Goal: Find specific page/section: Find specific page/section

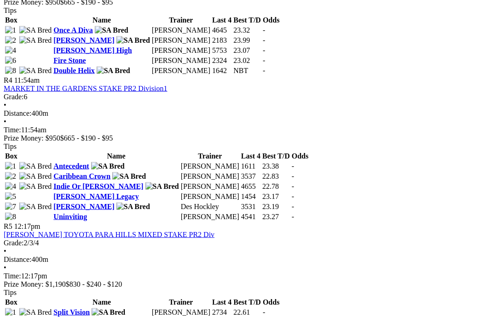
scroll to position [817, 0]
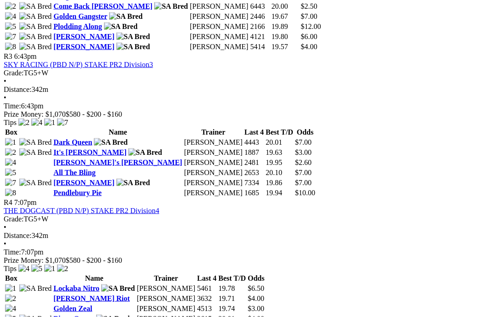
scroll to position [702, 0]
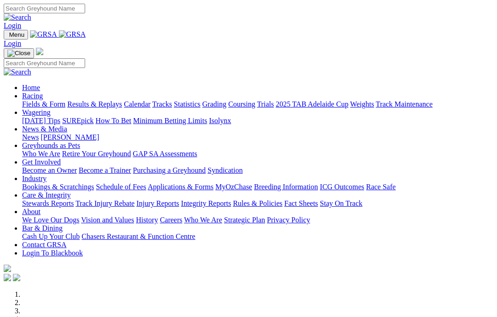
scroll to position [302, 0]
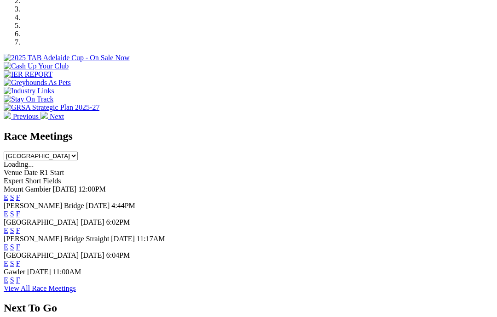
click at [20, 260] on link "F" at bounding box center [18, 264] width 4 height 8
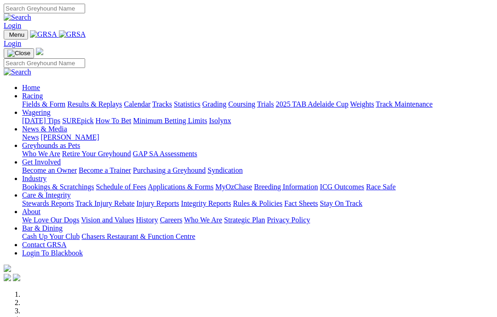
scroll to position [302, 0]
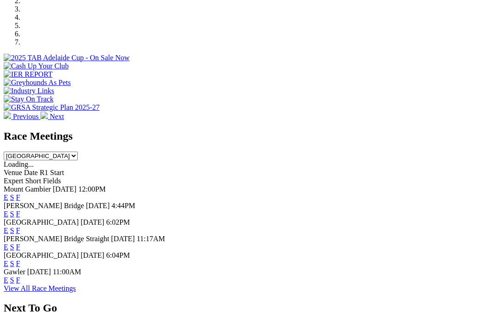
click at [20, 210] on link "F" at bounding box center [18, 214] width 4 height 8
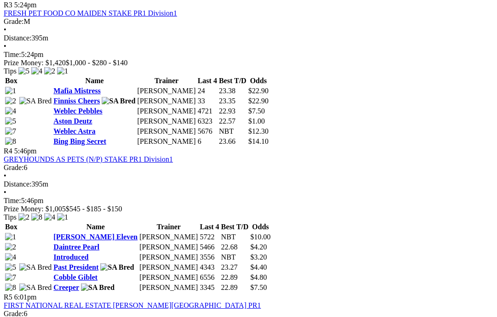
scroll to position [789, 0]
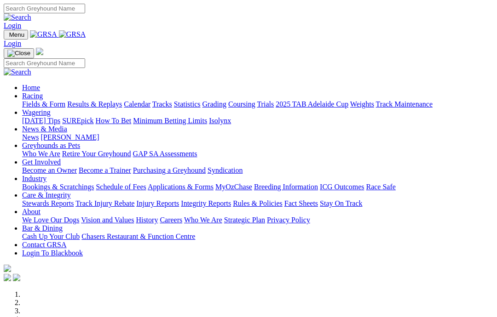
scroll to position [302, 0]
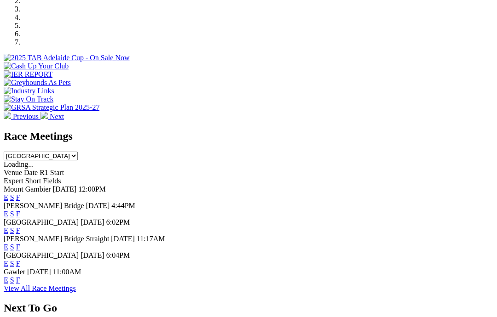
click at [20, 194] on link "F" at bounding box center [18, 198] width 4 height 8
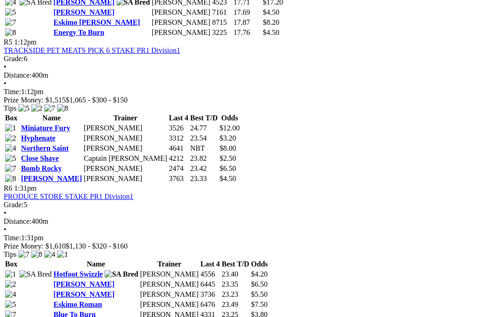
scroll to position [1006, 0]
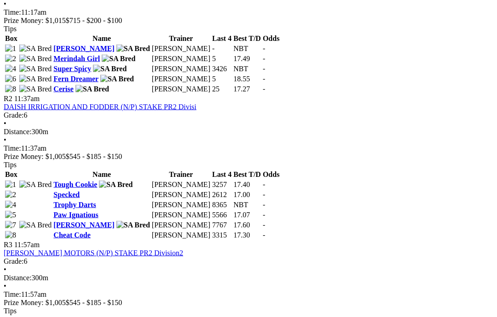
scroll to position [503, 0]
